Goal: Information Seeking & Learning: Learn about a topic

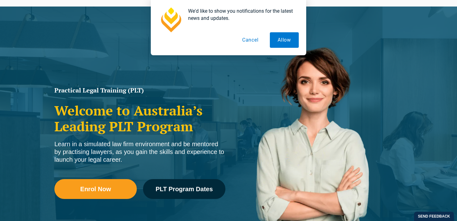
click at [253, 45] on button "Cancel" at bounding box center [250, 40] width 32 height 16
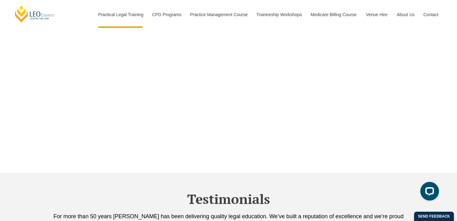
scroll to position [2078, 0]
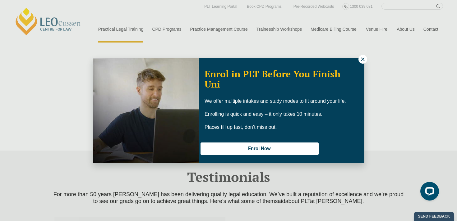
click at [361, 58] on icon at bounding box center [363, 60] width 6 height 6
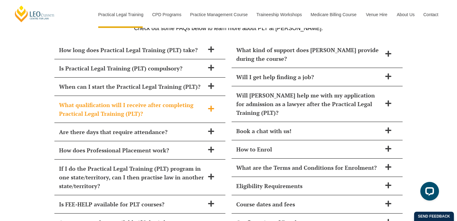
scroll to position [2722, 0]
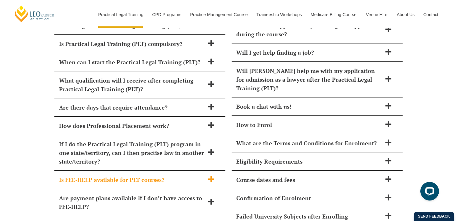
click at [175, 176] on h2 "Is FEE-HELP available for PLT courses?" at bounding box center [131, 180] width 145 height 9
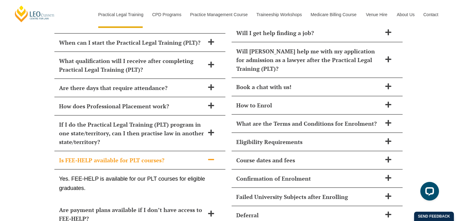
scroll to position [2742, 0]
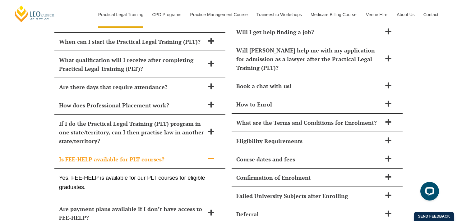
click at [178, 155] on h2 "Is FEE-HELP available for PLT courses?" at bounding box center [131, 159] width 145 height 9
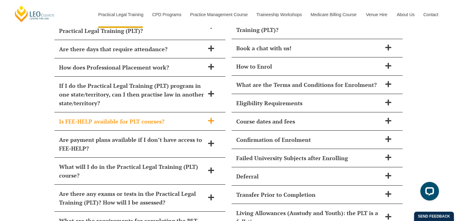
scroll to position [2788, 0]
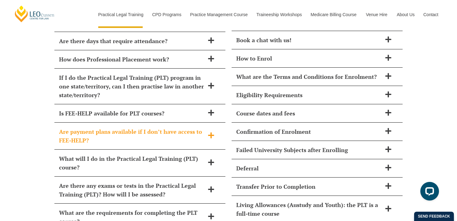
click at [186, 127] on h2 "Are payment plans available if I don’t have access to FEE-HELP?" at bounding box center [131, 135] width 145 height 17
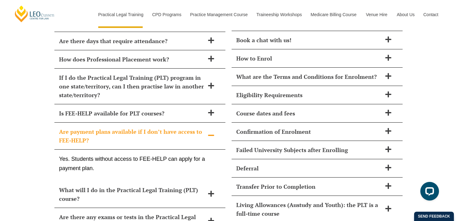
click at [180, 127] on h2 "Are payment plans available if I don’t have access to FEE-HELP?" at bounding box center [131, 135] width 145 height 17
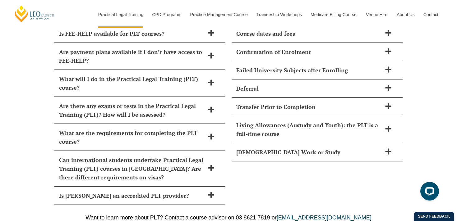
scroll to position [2859, 0]
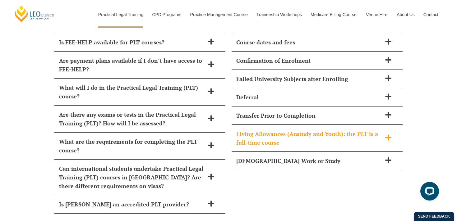
click at [281, 130] on h2 "Living Allowances (Austudy and Youth): the PLT is a full-time course" at bounding box center [308, 138] width 145 height 17
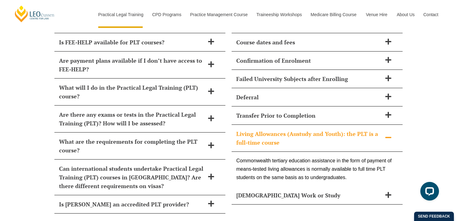
click at [298, 130] on h2 "Living Allowances (Austudy and Youth): the PLT is a full-time course" at bounding box center [308, 138] width 145 height 17
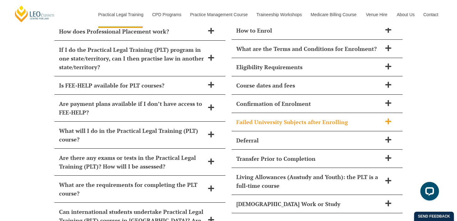
scroll to position [2802, 0]
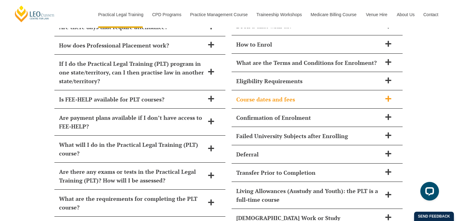
click at [310, 95] on h2 "Course dates and fees" at bounding box center [308, 99] width 145 height 9
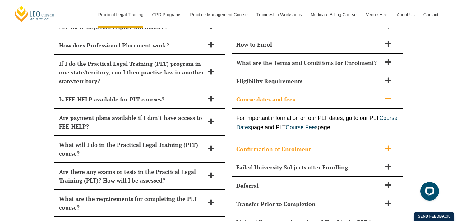
click at [287, 145] on h2 "Confirmation of Enrolment" at bounding box center [308, 149] width 145 height 9
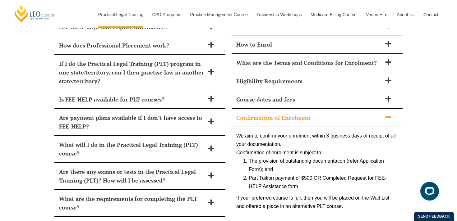
click at [303, 113] on h2 "Confirmation of Enrolment" at bounding box center [308, 117] width 145 height 9
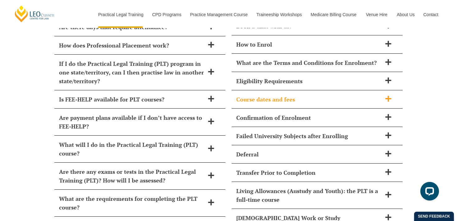
click at [307, 95] on div "Course dates and fees" at bounding box center [316, 99] width 171 height 18
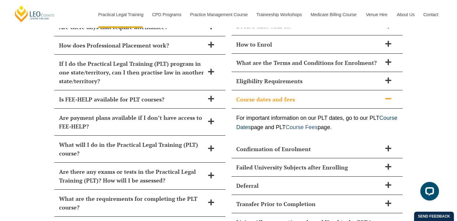
click at [318, 124] on link "Course Fees" at bounding box center [302, 127] width 32 height 6
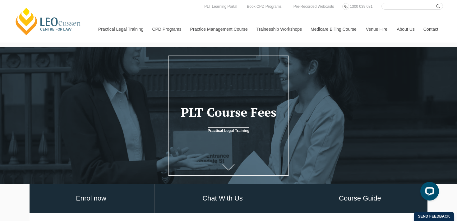
click at [229, 167] on icon at bounding box center [228, 167] width 12 height 6
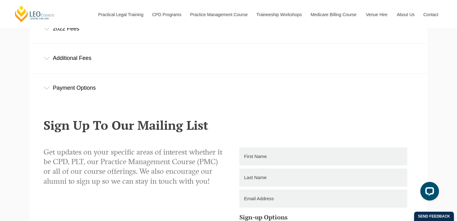
scroll to position [275, 0]
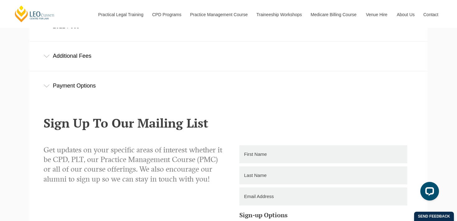
click at [91, 83] on div "Payment Options" at bounding box center [229, 85] width 398 height 29
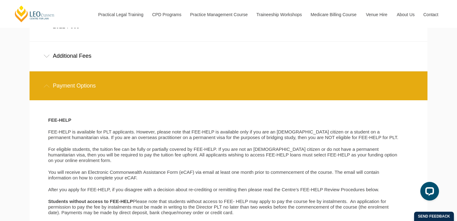
click at [104, 80] on div "Payment Options" at bounding box center [229, 85] width 398 height 29
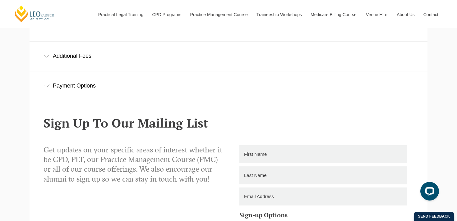
scroll to position [227, 0]
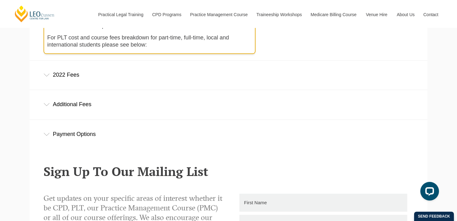
click at [100, 70] on div "2022 Fees" at bounding box center [229, 75] width 398 height 29
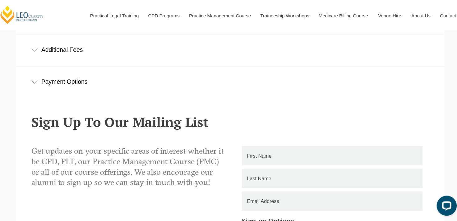
scroll to position [524, 0]
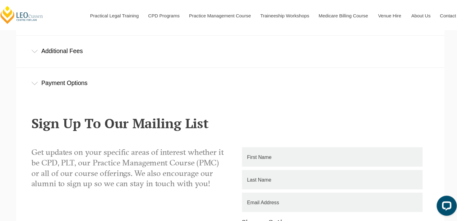
click at [215, 43] on div "Additional Fees" at bounding box center [229, 47] width 398 height 29
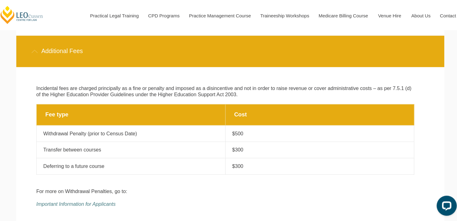
click at [220, 47] on div "Additional Fees" at bounding box center [229, 47] width 398 height 29
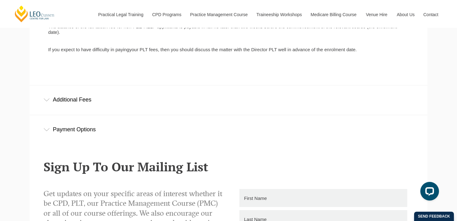
scroll to position [473, 0]
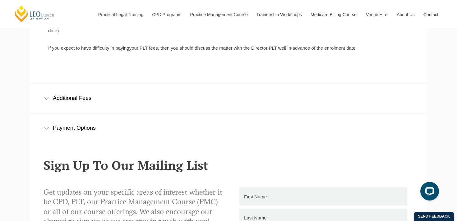
click at [177, 120] on div "Payment Options" at bounding box center [229, 128] width 398 height 29
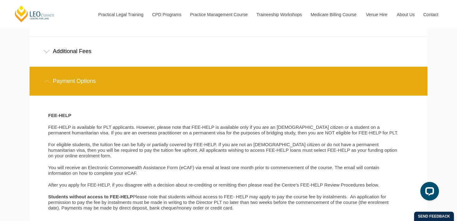
scroll to position [520, 0]
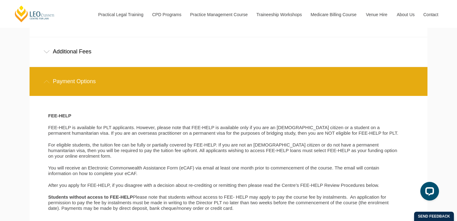
click at [183, 94] on div "Payment Options" at bounding box center [229, 81] width 398 height 29
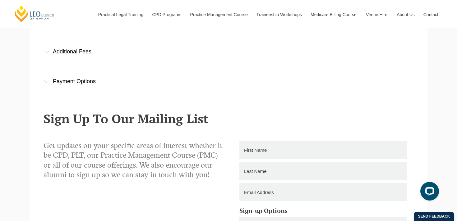
click at [178, 49] on div "Additional Fees" at bounding box center [229, 51] width 398 height 29
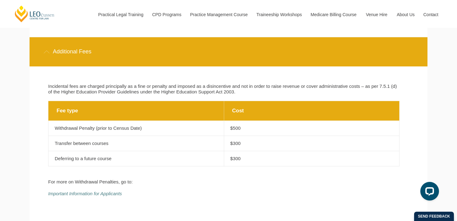
click at [177, 49] on div "Additional Fees" at bounding box center [229, 51] width 398 height 29
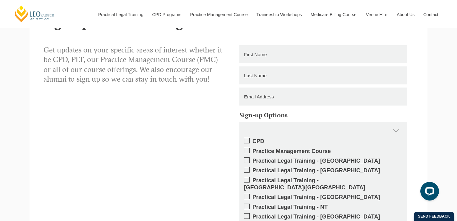
scroll to position [583, 0]
